Goal: Transaction & Acquisition: Purchase product/service

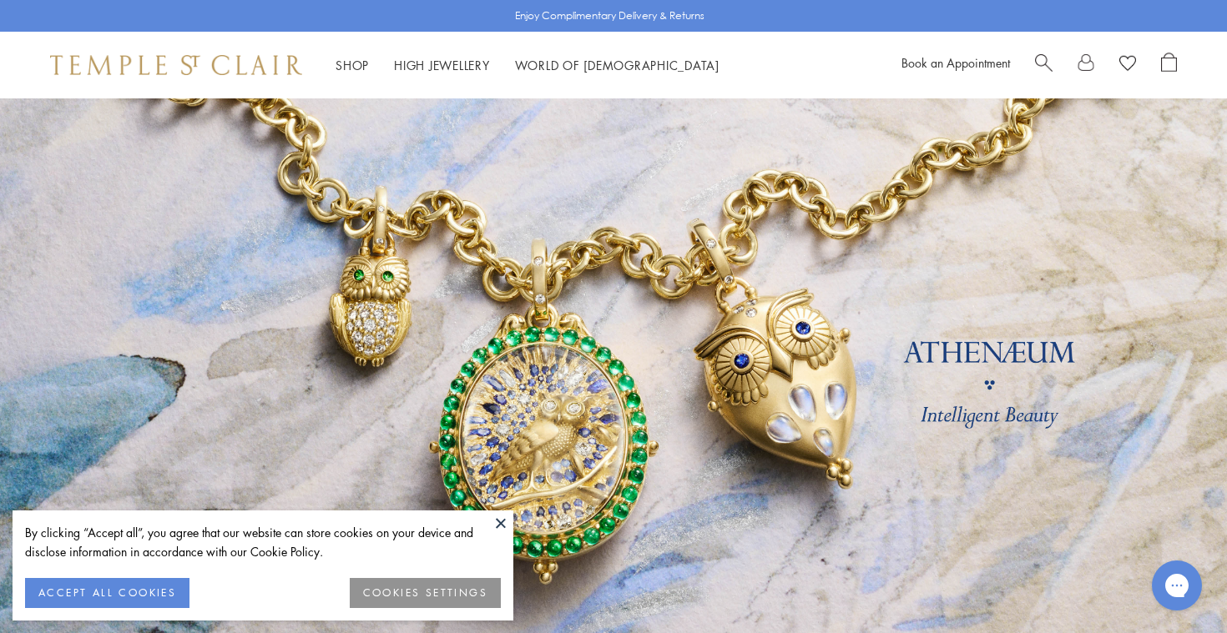
click at [504, 521] on button at bounding box center [500, 523] width 25 height 25
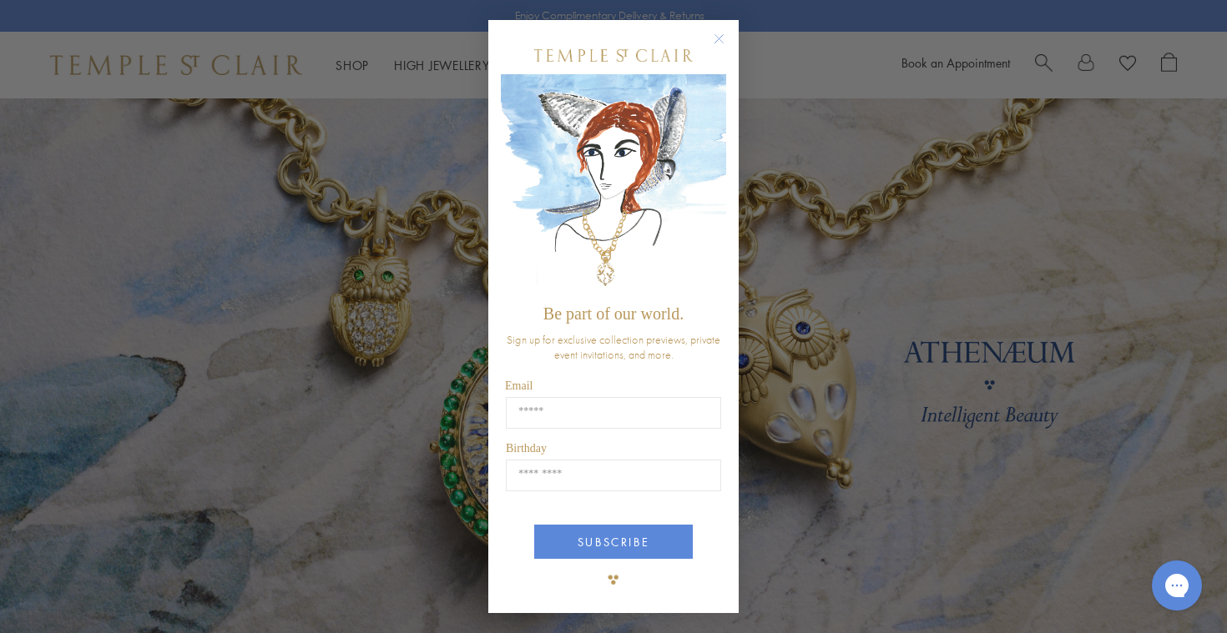
click at [718, 41] on circle "Close dialog" at bounding box center [719, 38] width 20 height 20
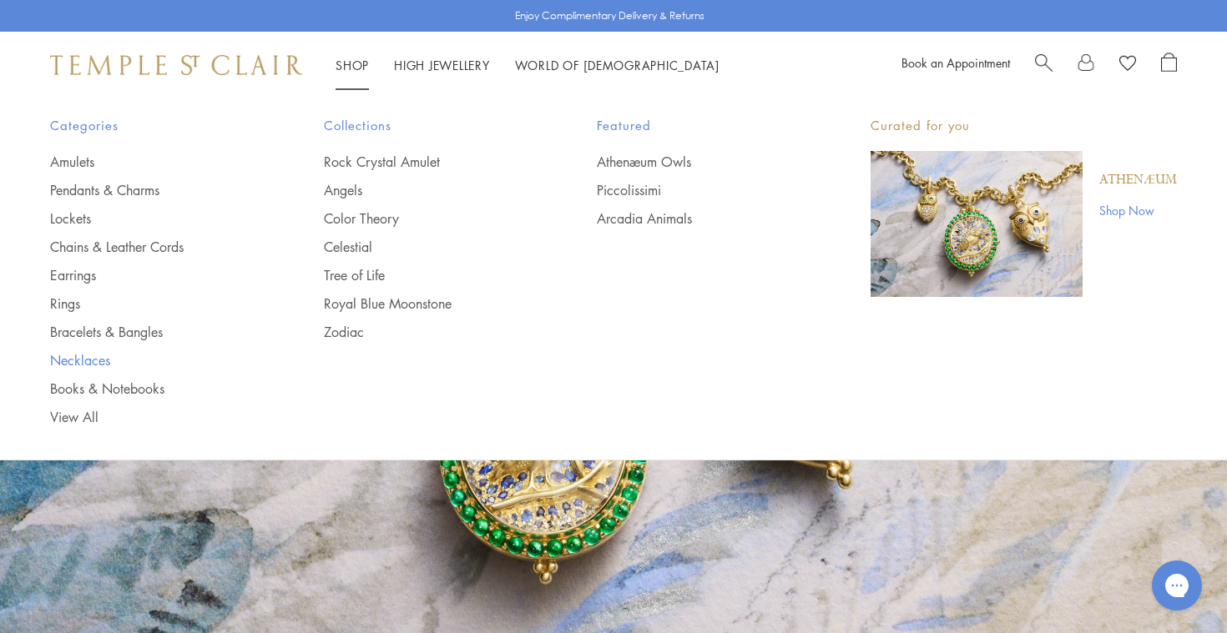
click at [90, 356] on link "Necklaces" at bounding box center [153, 360] width 207 height 18
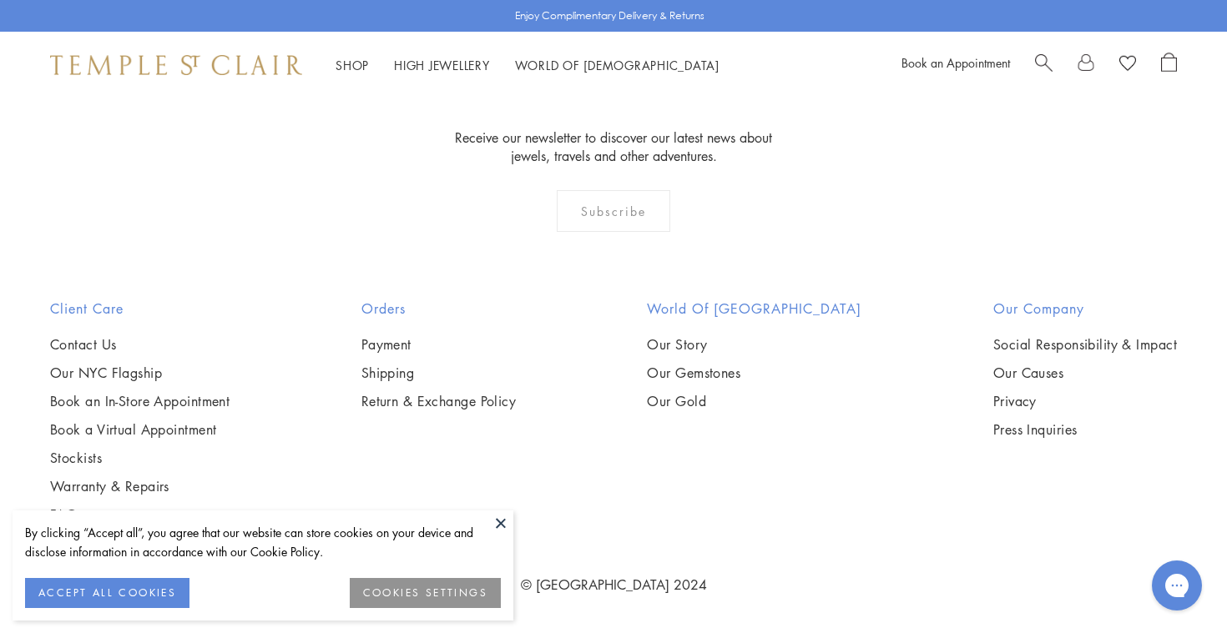
scroll to position [2233, 0]
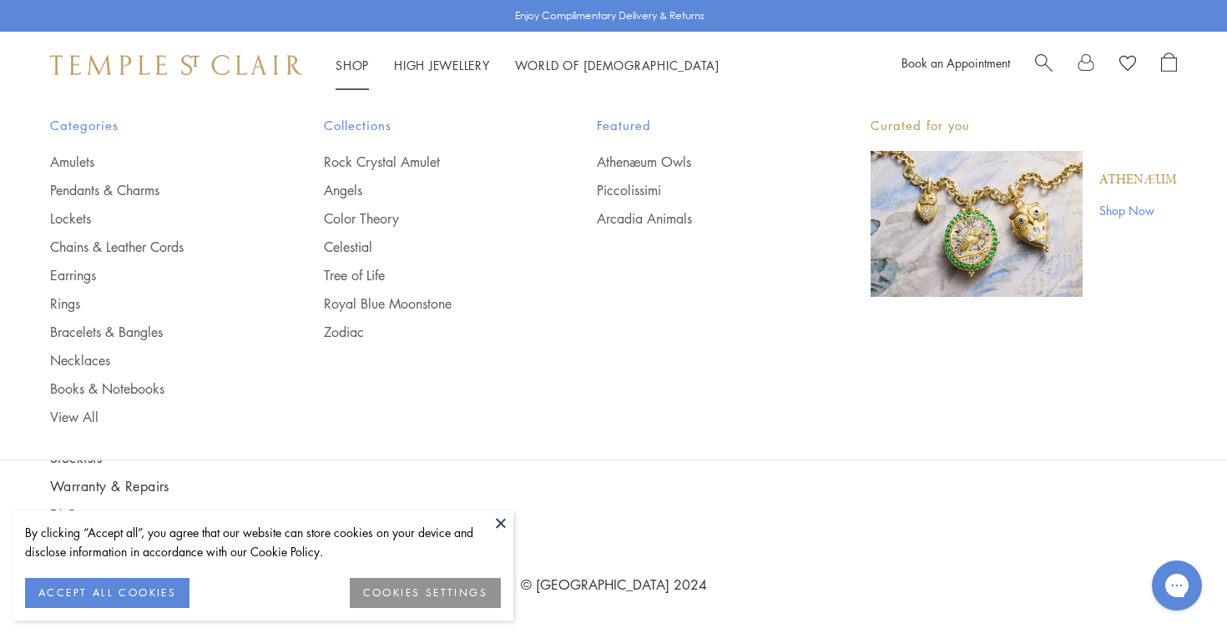
click at [351, 71] on li "Shop Shop Categories Amulets Pendants & Charms Lockets Chains & Leather Cords E…" at bounding box center [352, 65] width 33 height 21
click at [82, 157] on link "Amulets" at bounding box center [153, 162] width 207 height 18
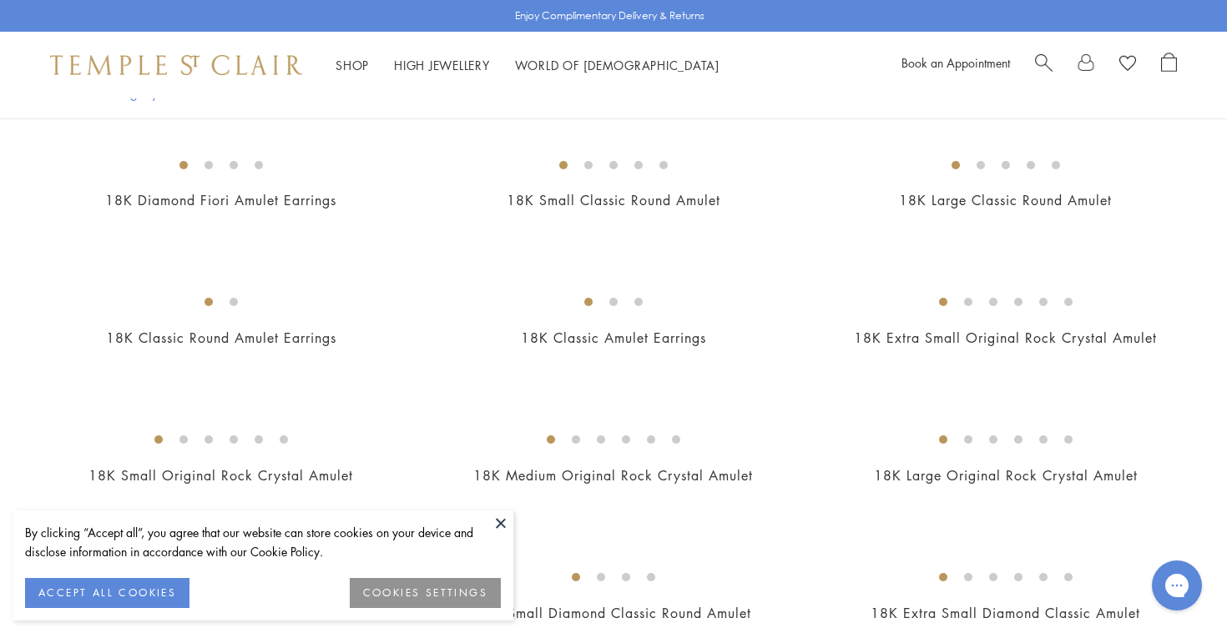
scroll to position [934, 0]
click at [500, 532] on button at bounding box center [500, 523] width 25 height 25
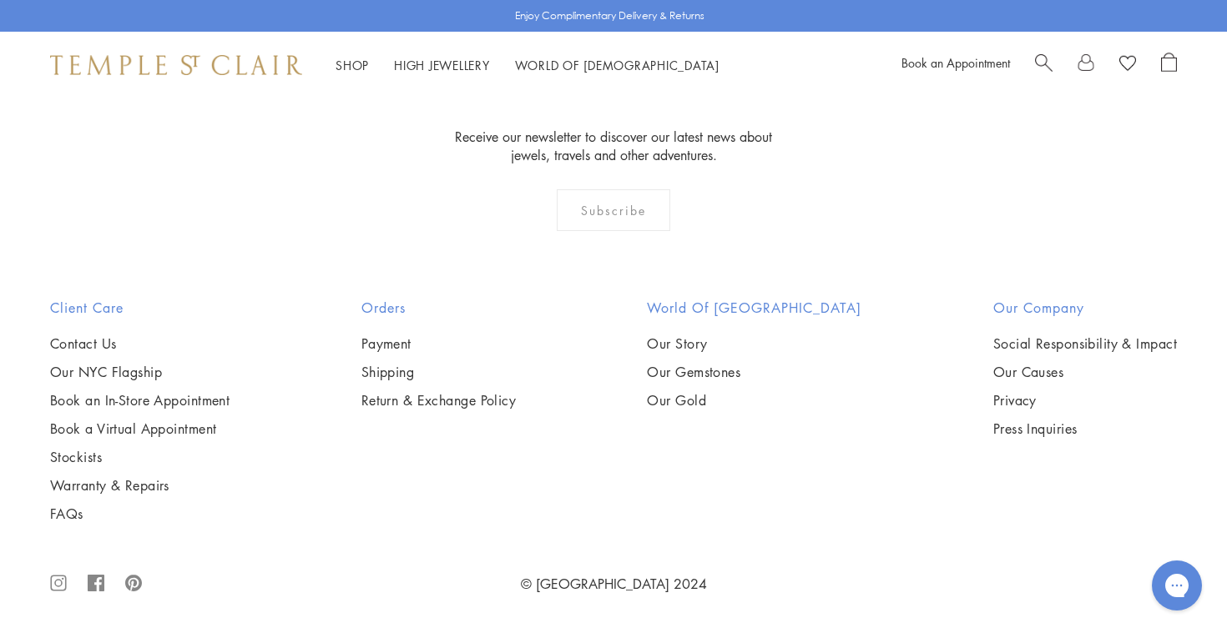
scroll to position [11717, 0]
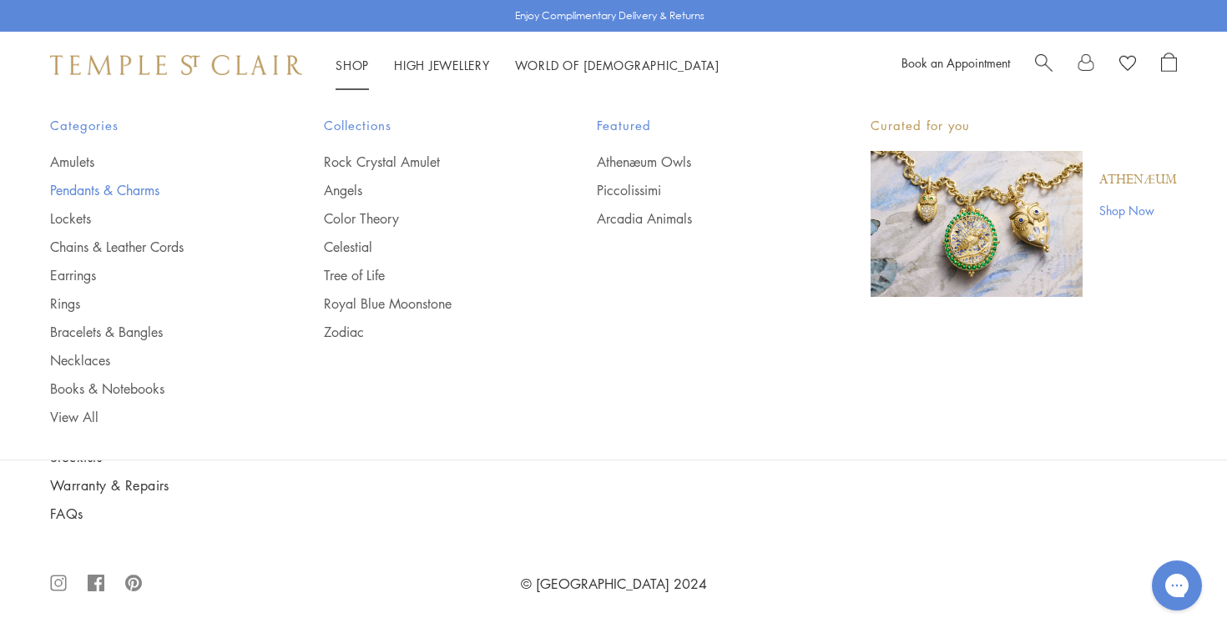
click at [135, 182] on link "Pendants & Charms" at bounding box center [153, 190] width 207 height 18
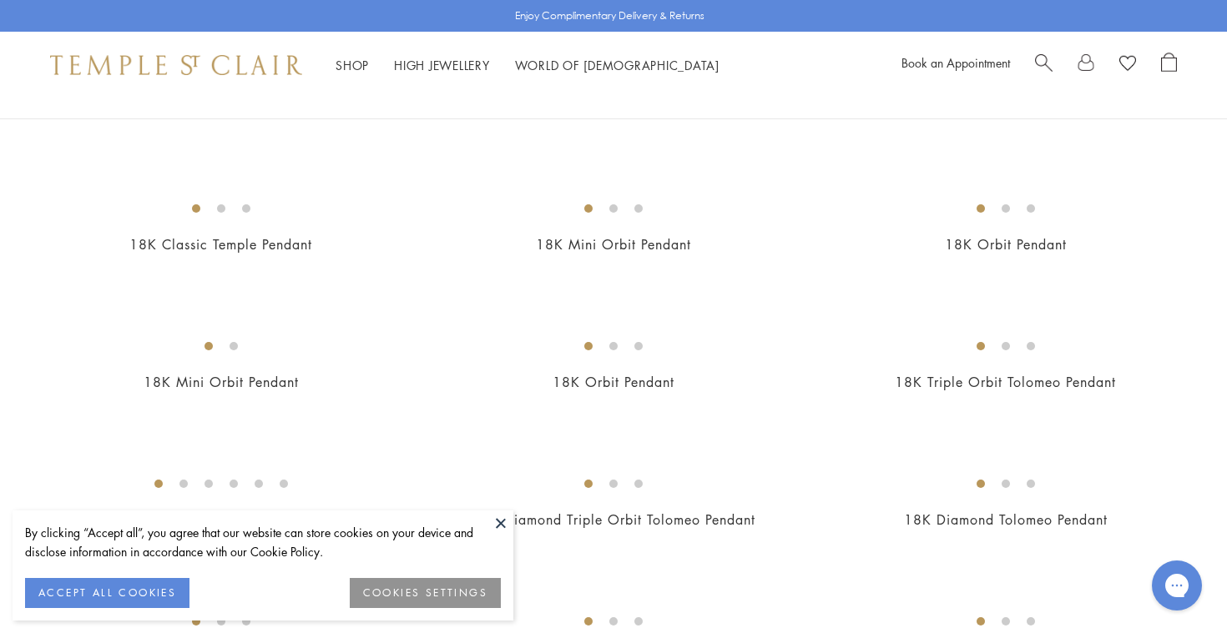
scroll to position [2107, 0]
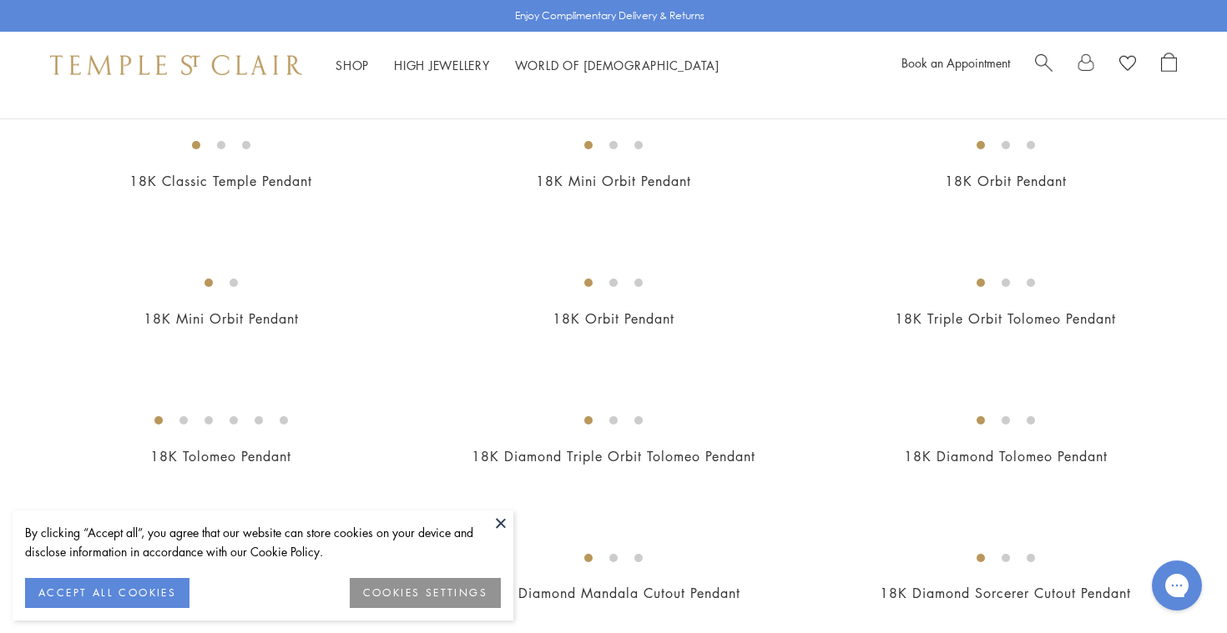
click at [0, 0] on img at bounding box center [0, 0] width 0 height 0
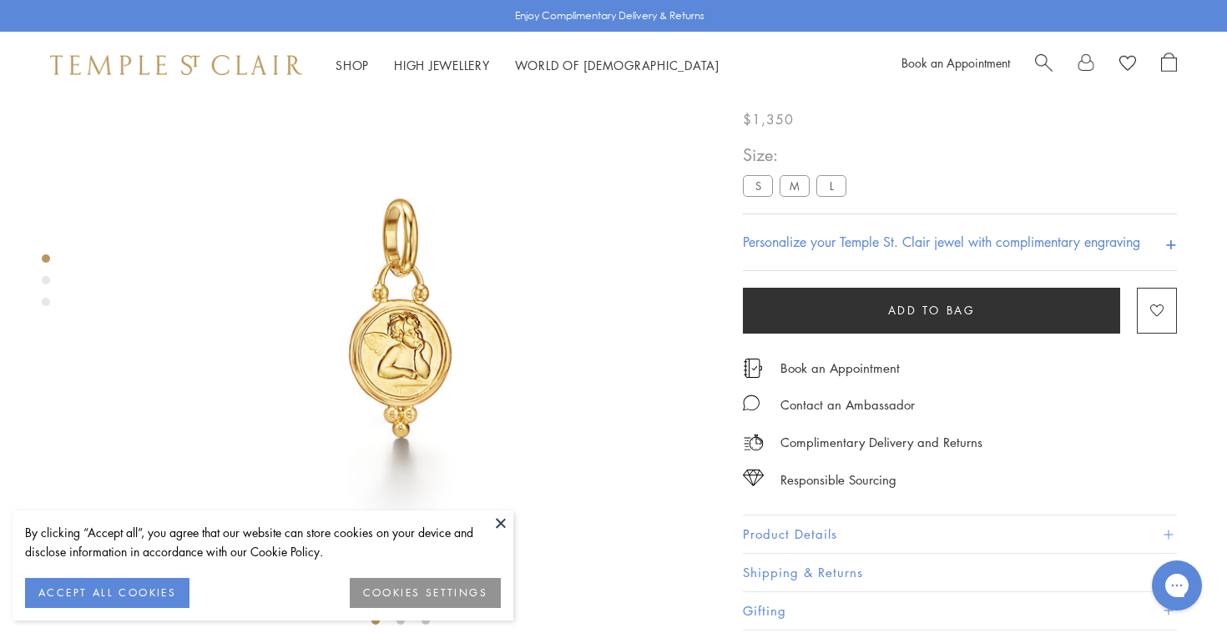
scroll to position [98, 0]
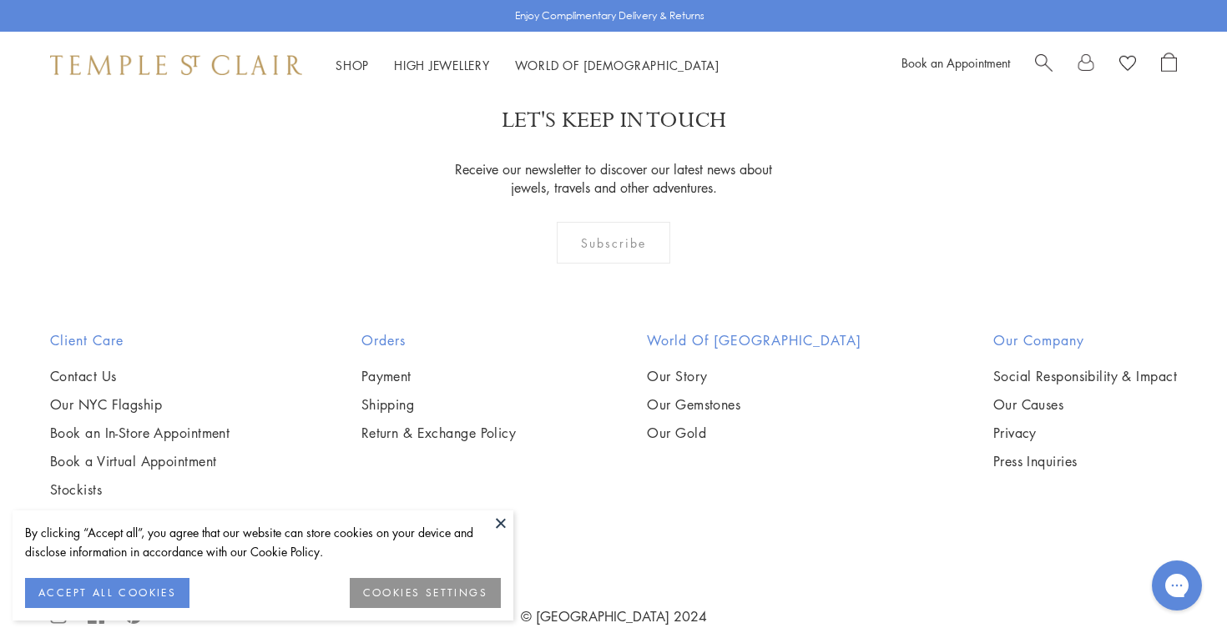
scroll to position [3541, 0]
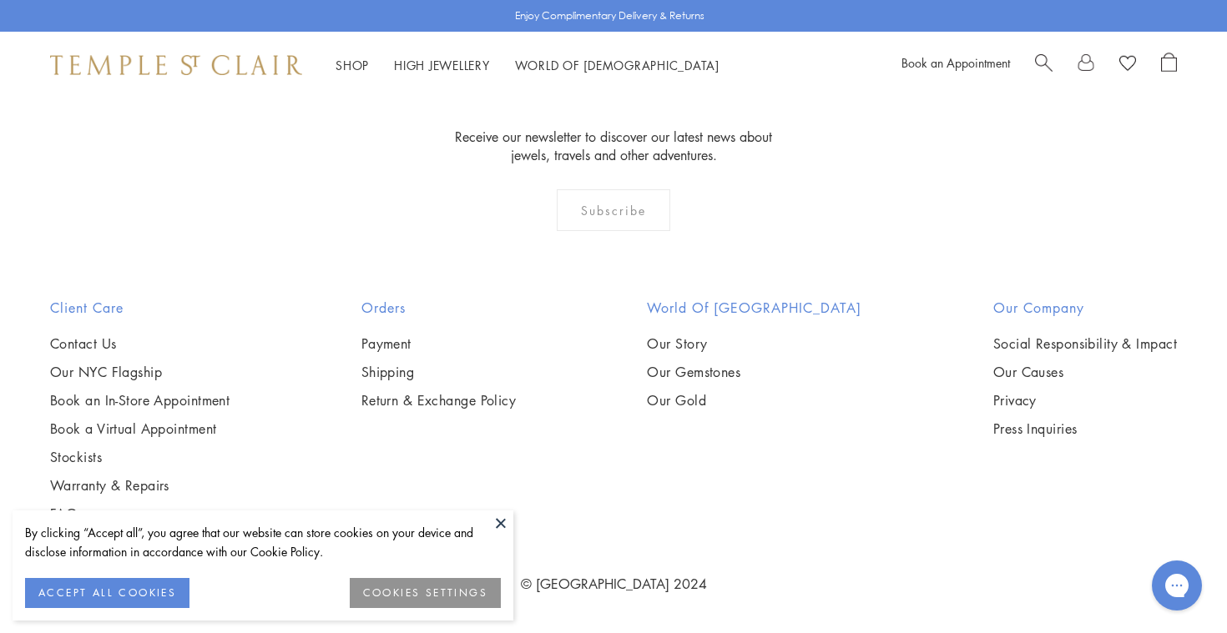
click at [0, 0] on img at bounding box center [0, 0] width 0 height 0
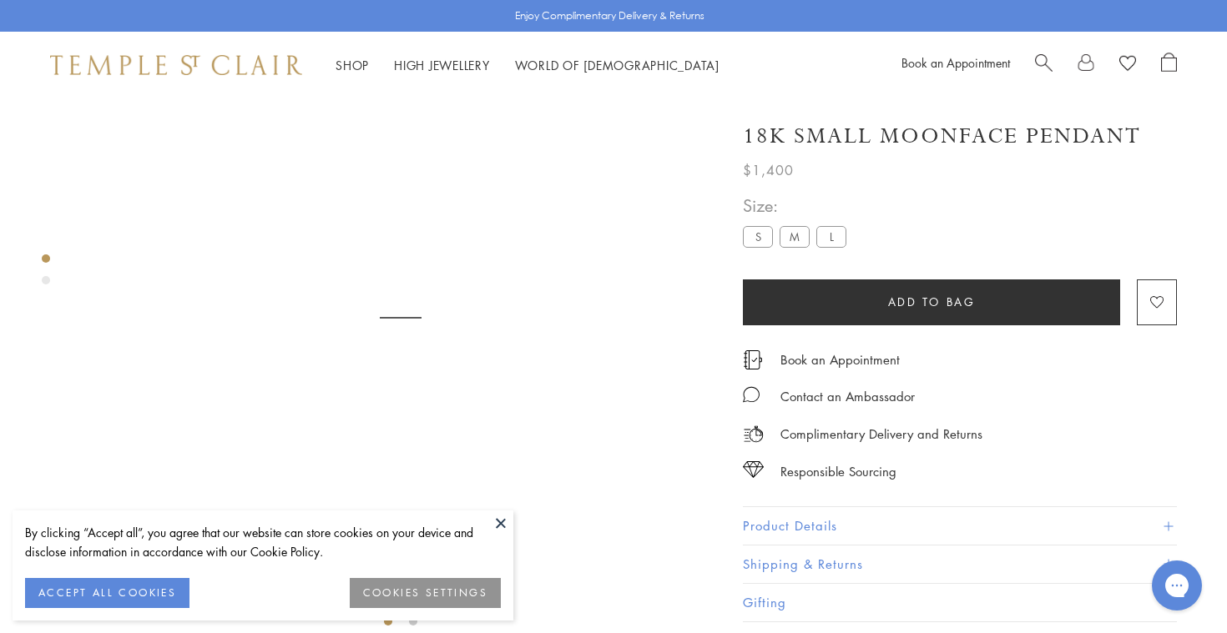
scroll to position [98, 0]
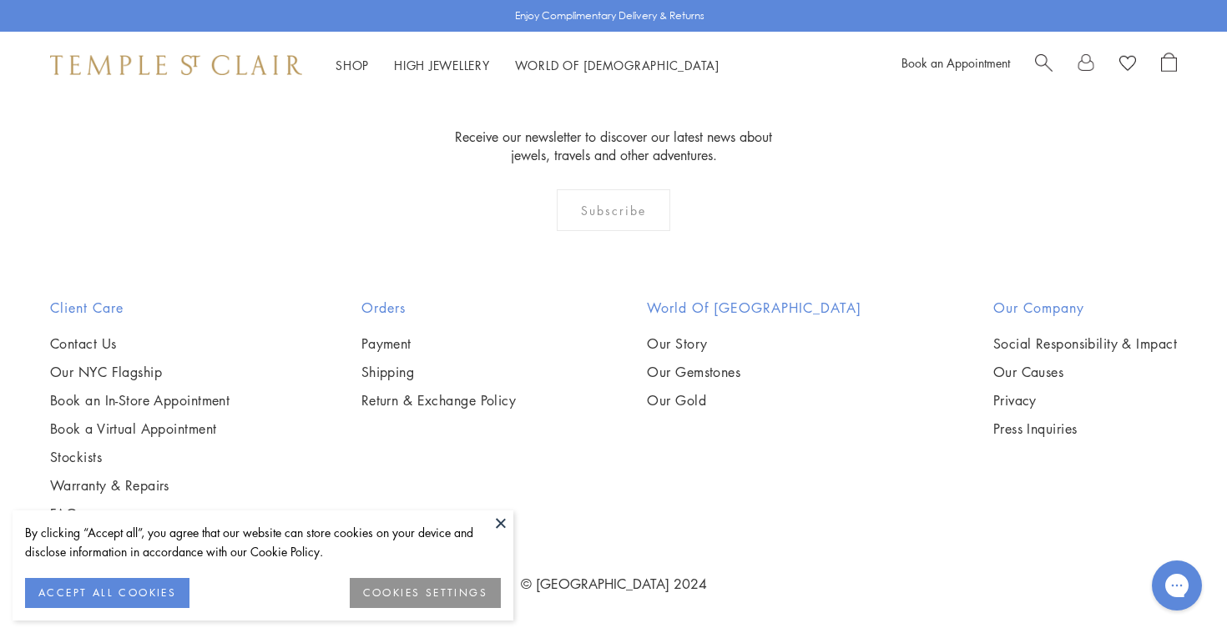
scroll to position [6263, 0]
click at [0, 0] on img at bounding box center [0, 0] width 0 height 0
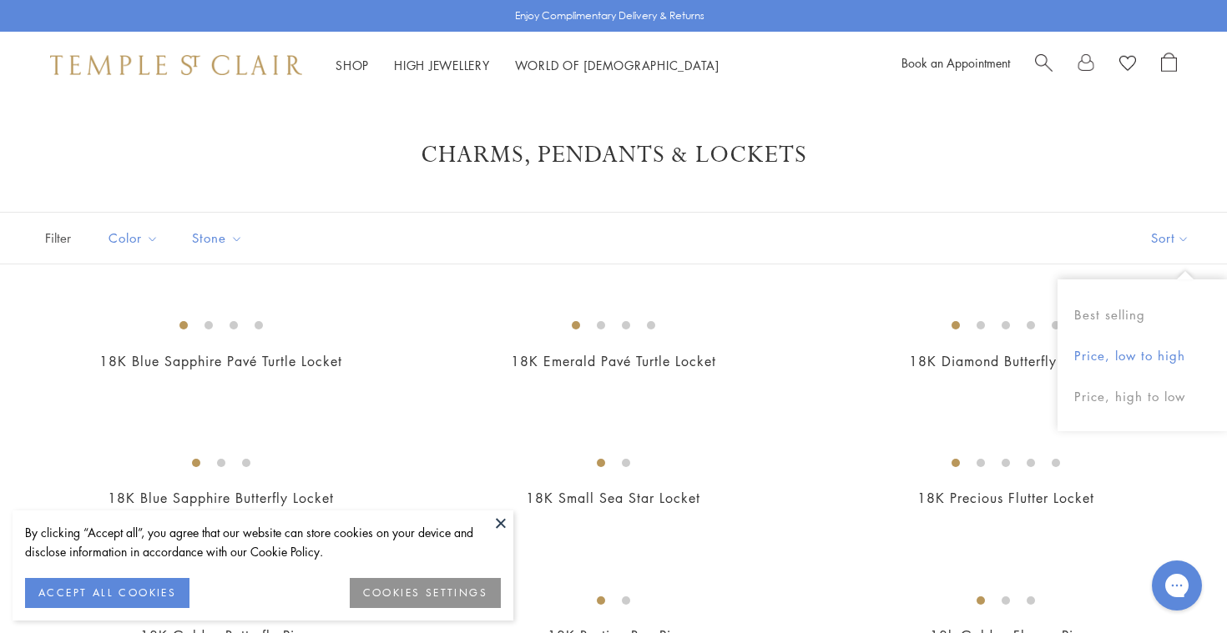
click at [1118, 353] on button "Price, low to high" at bounding box center [1141, 356] width 169 height 41
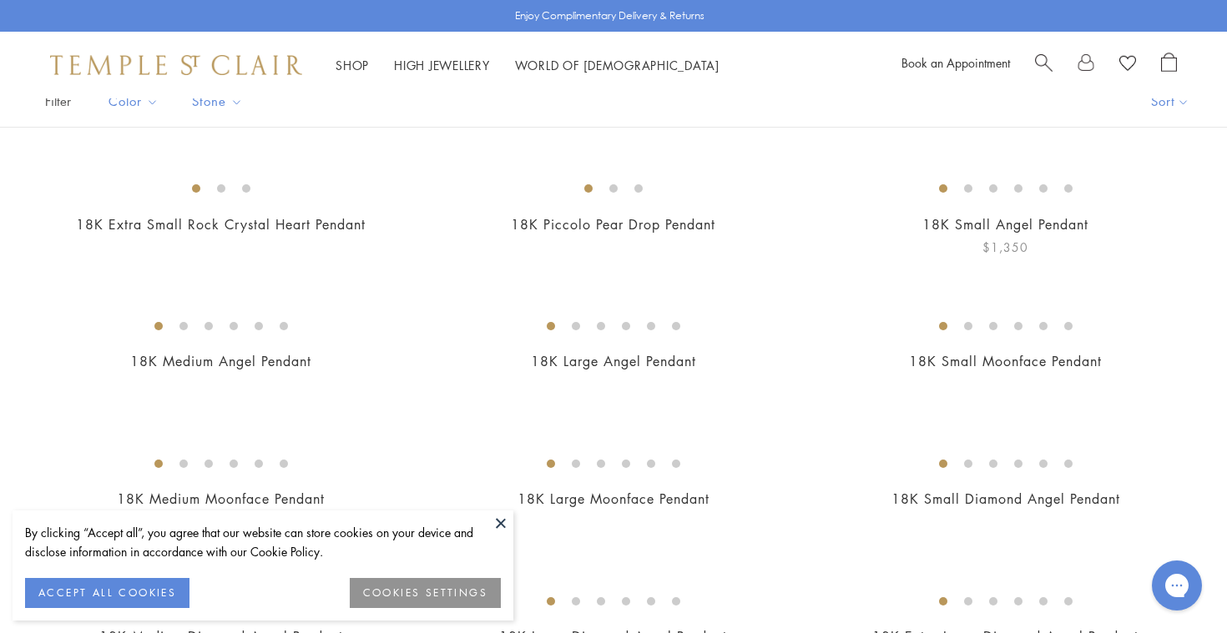
scroll to position [138, 0]
click at [0, 0] on img at bounding box center [0, 0] width 0 height 0
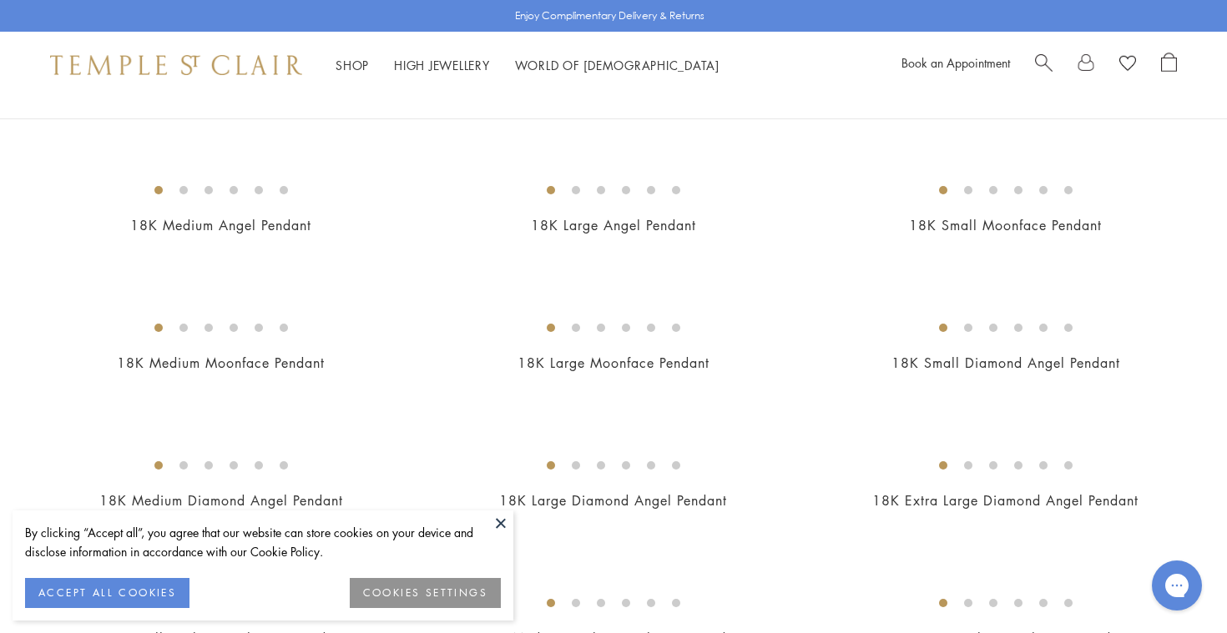
scroll to position [301, 0]
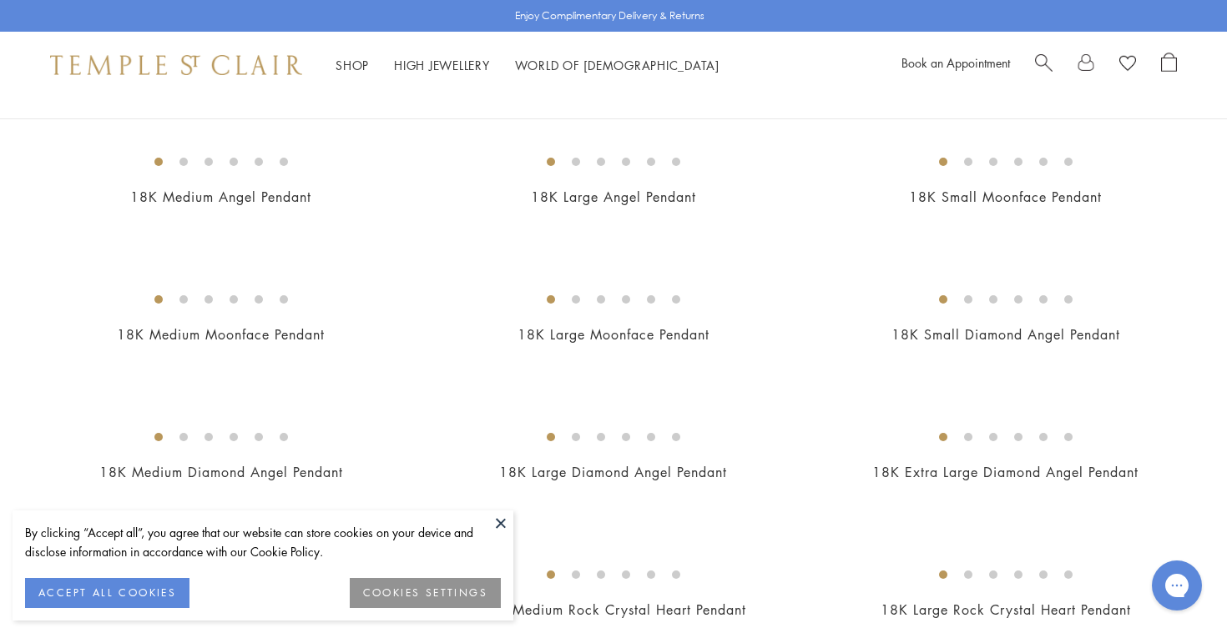
click at [0, 0] on img at bounding box center [0, 0] width 0 height 0
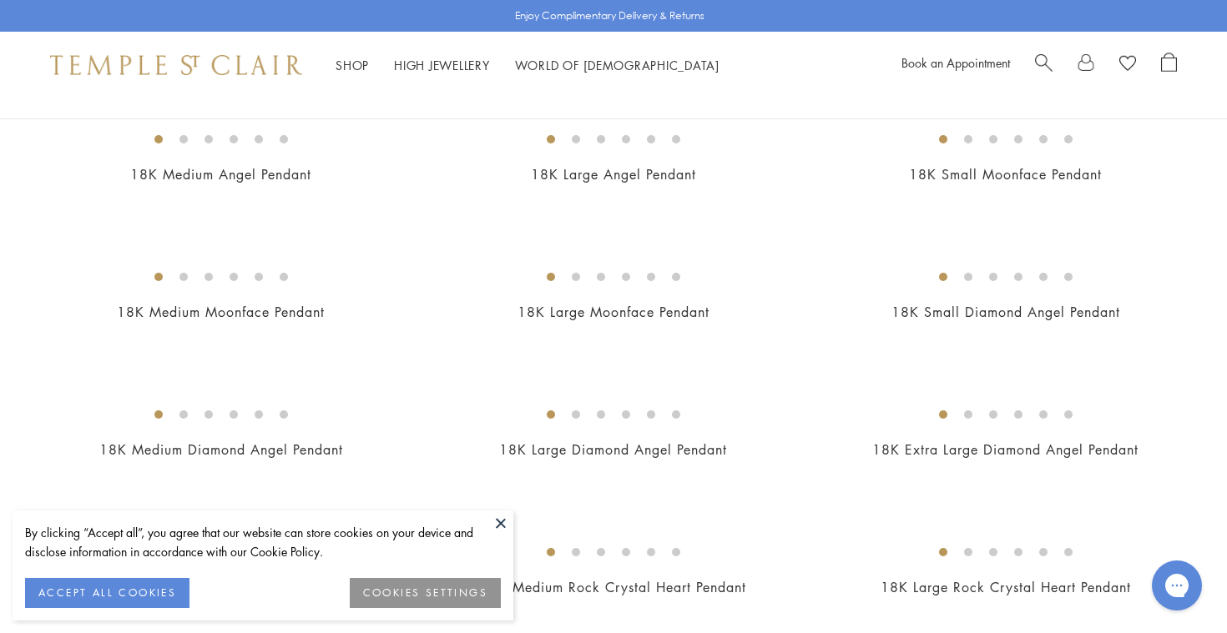
scroll to position [341, 0]
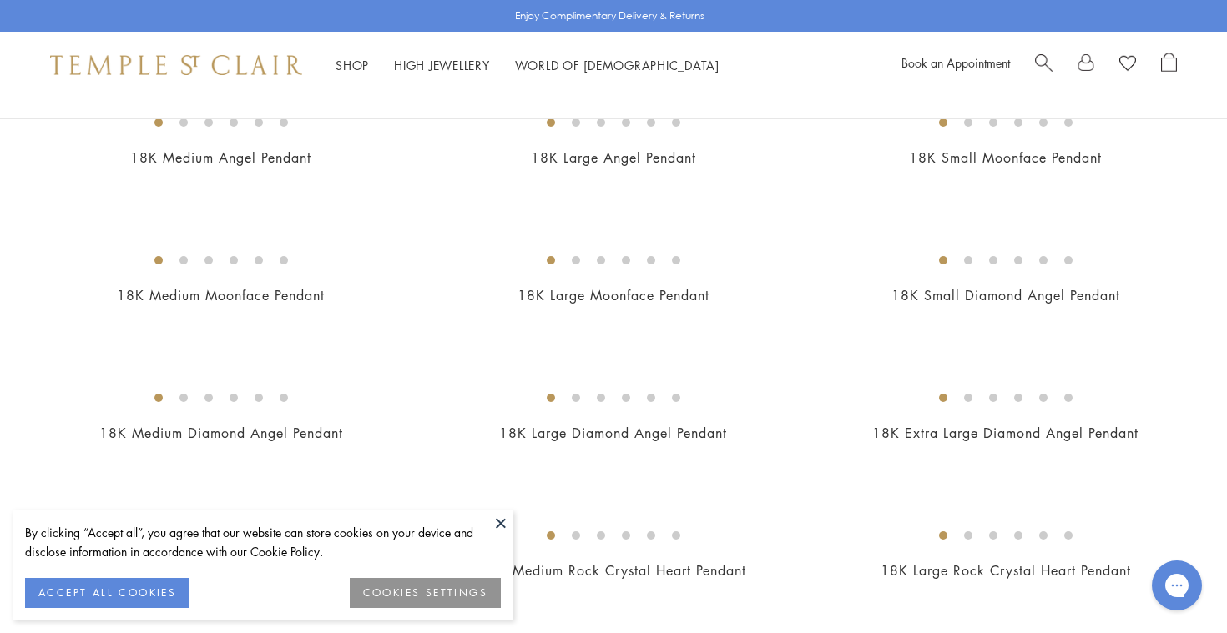
click at [0, 0] on img at bounding box center [0, 0] width 0 height 0
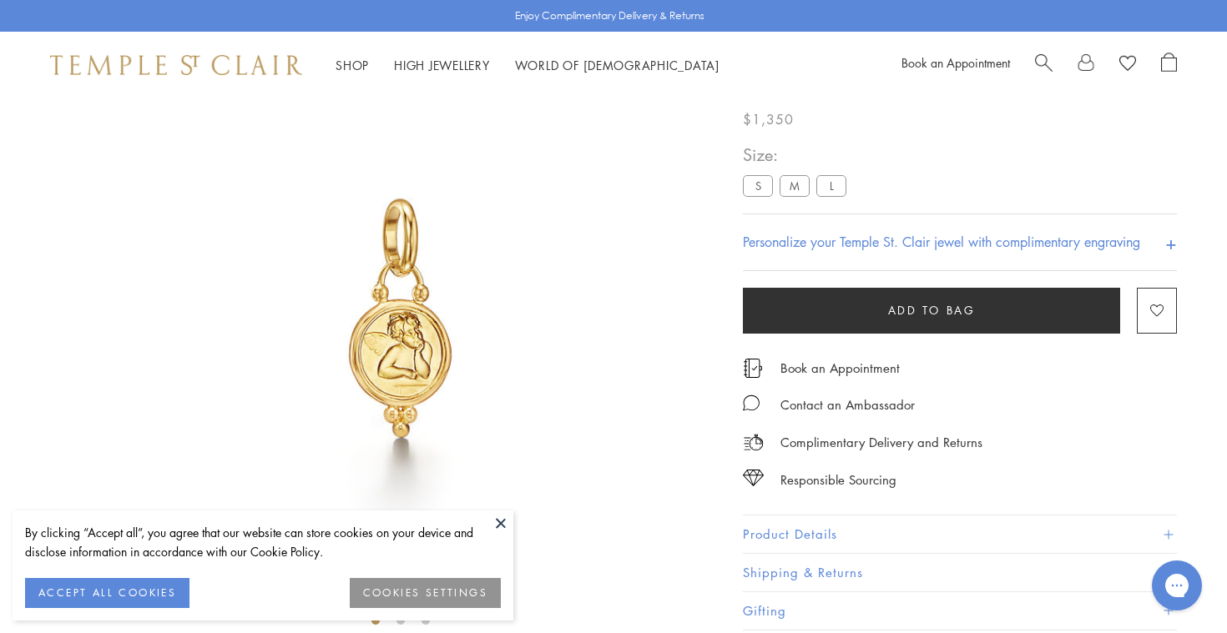
scroll to position [98, 0]
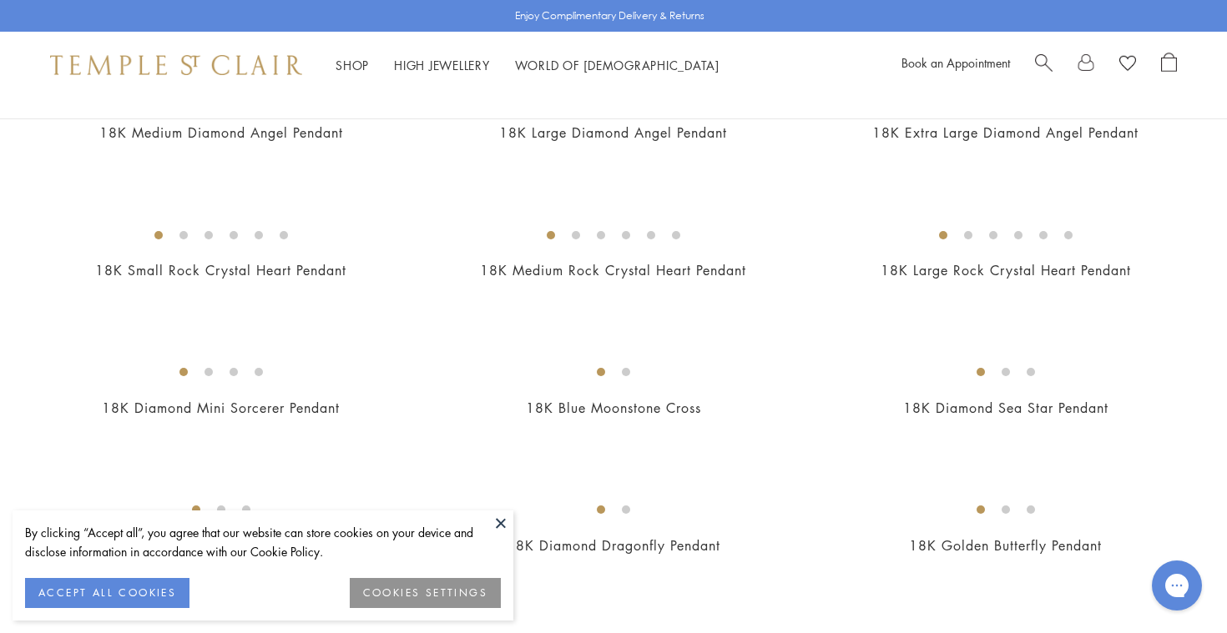
scroll to position [642, 0]
click at [0, 0] on img at bounding box center [0, 0] width 0 height 0
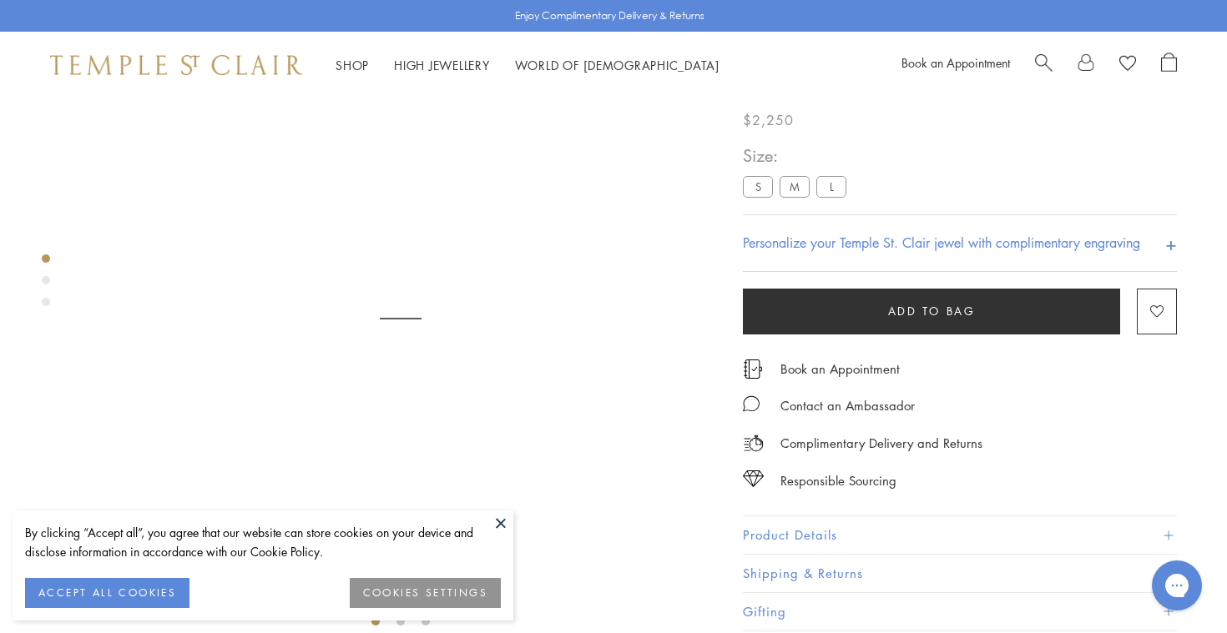
scroll to position [98, 0]
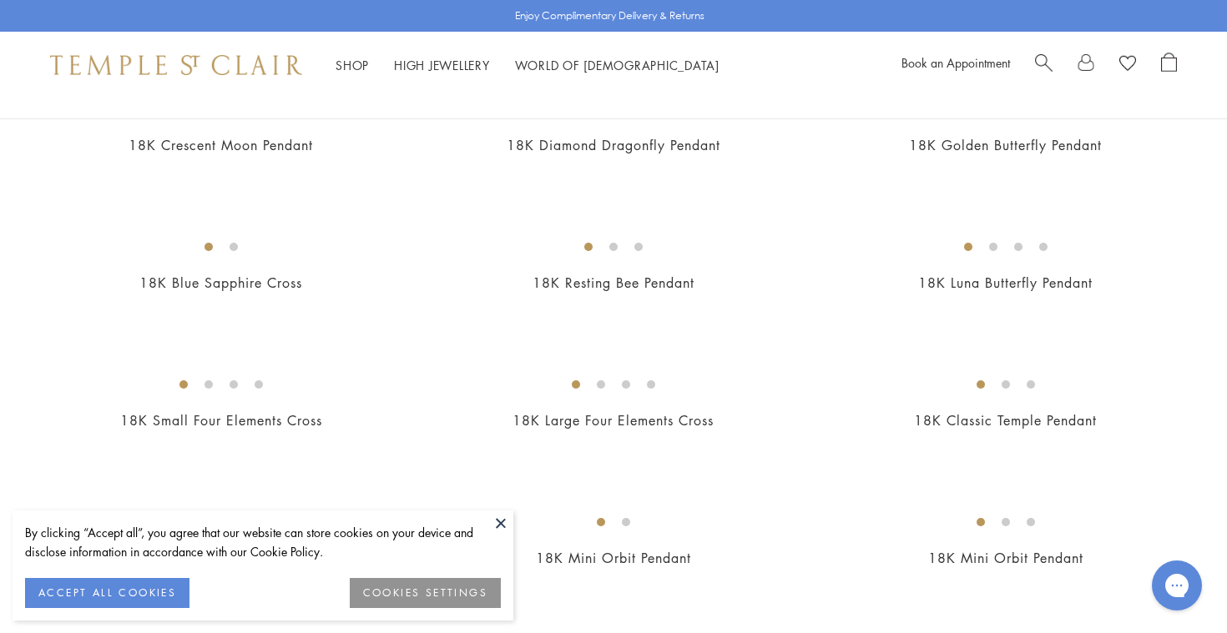
scroll to position [1043, 0]
click at [0, 0] on img at bounding box center [0, 0] width 0 height 0
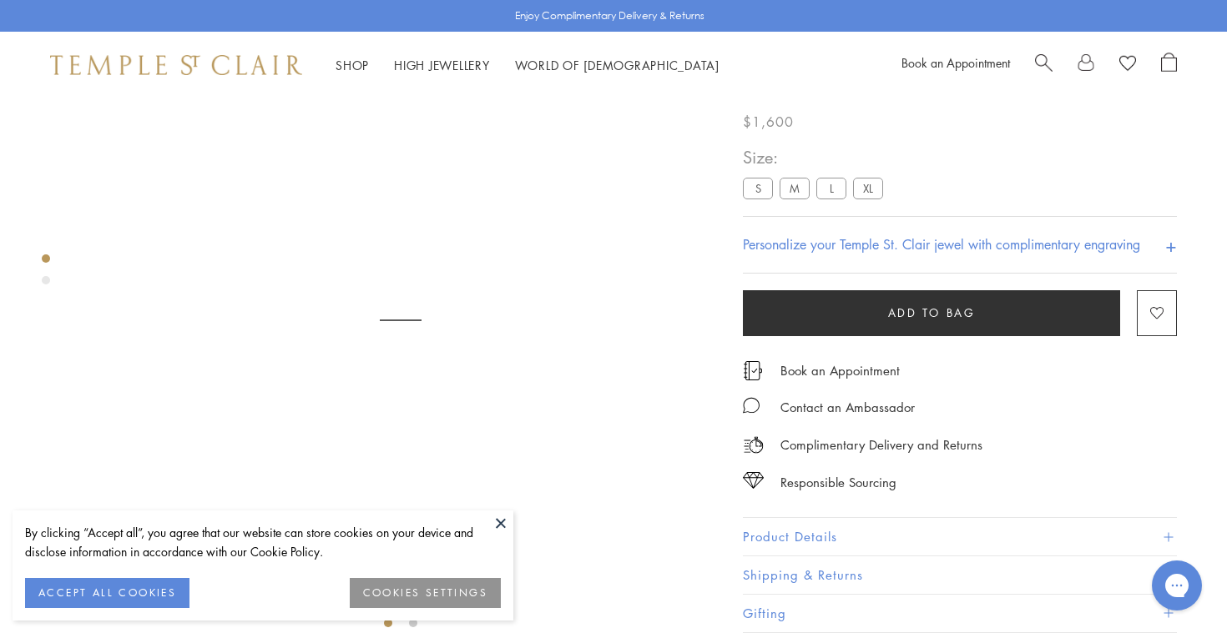
scroll to position [98, 0]
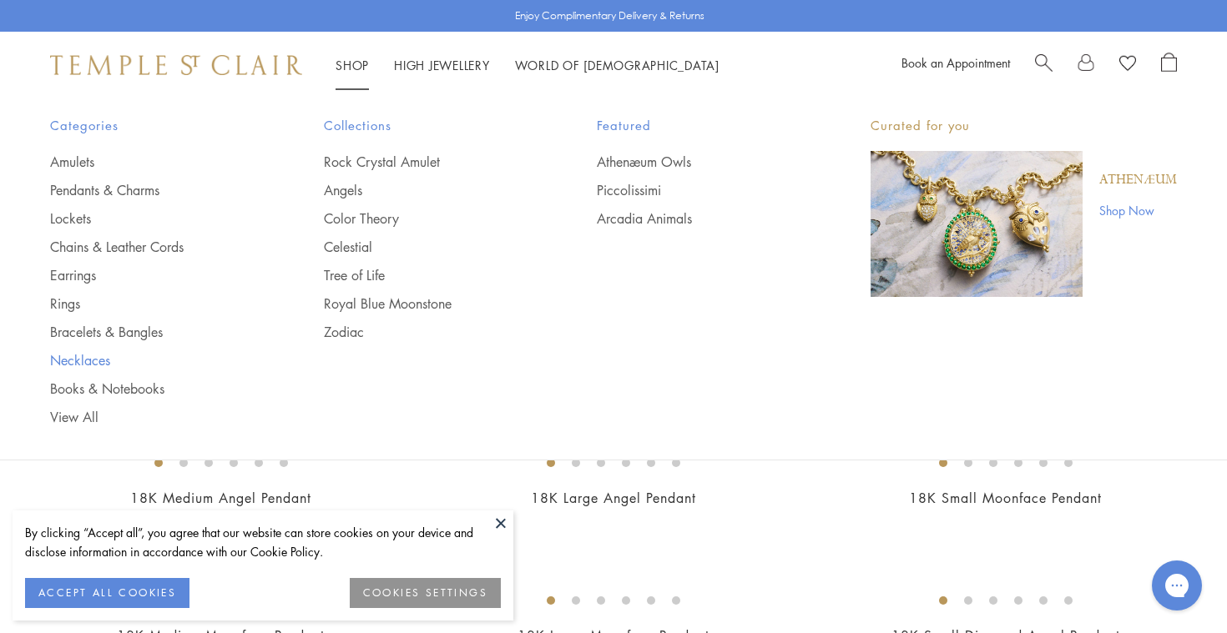
click at [78, 358] on link "Necklaces" at bounding box center [153, 360] width 207 height 18
